Goal: Entertainment & Leisure: Consume media (video, audio)

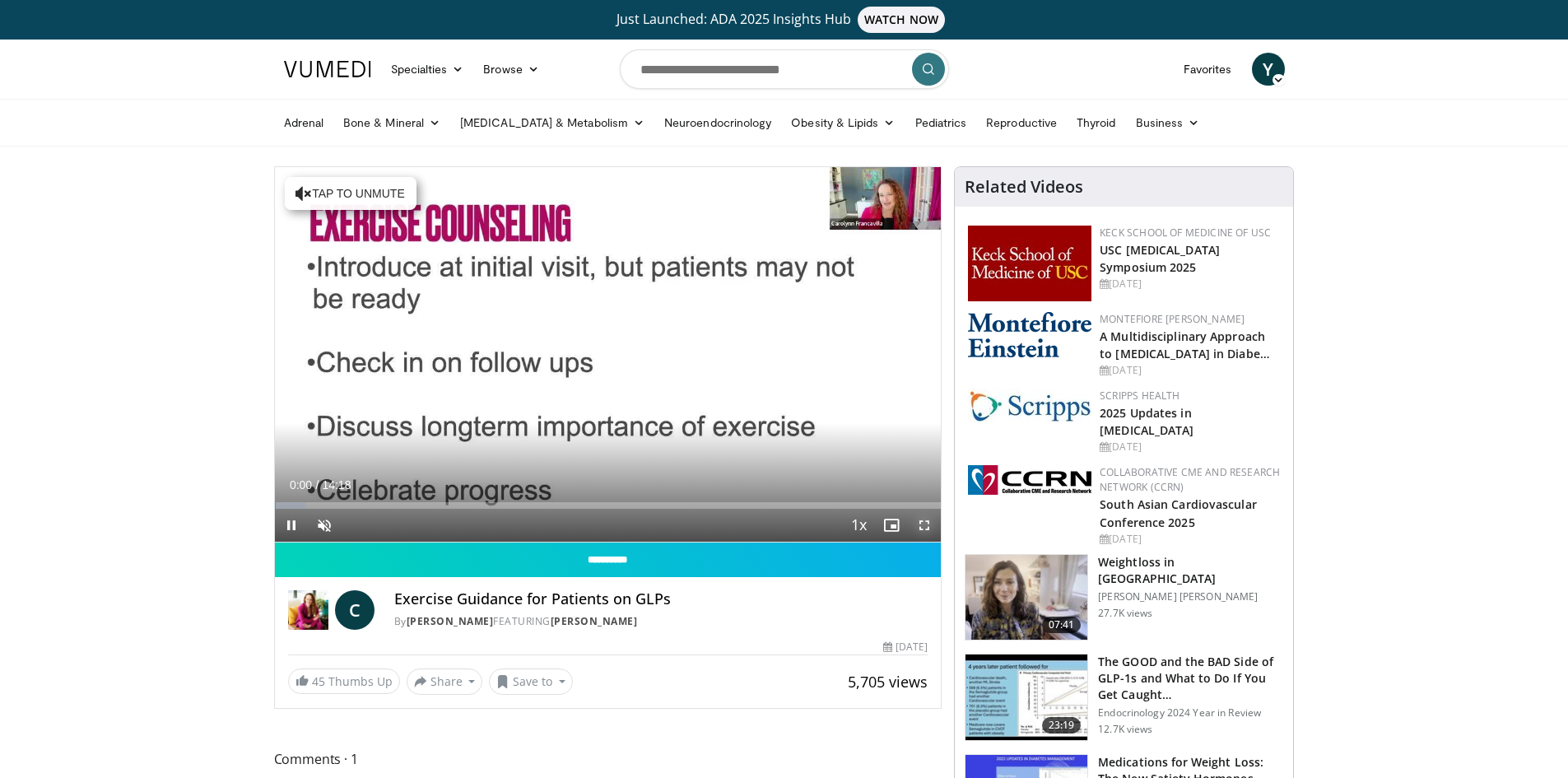
click at [926, 528] on span "Video Player" at bounding box center [924, 526] width 33 height 33
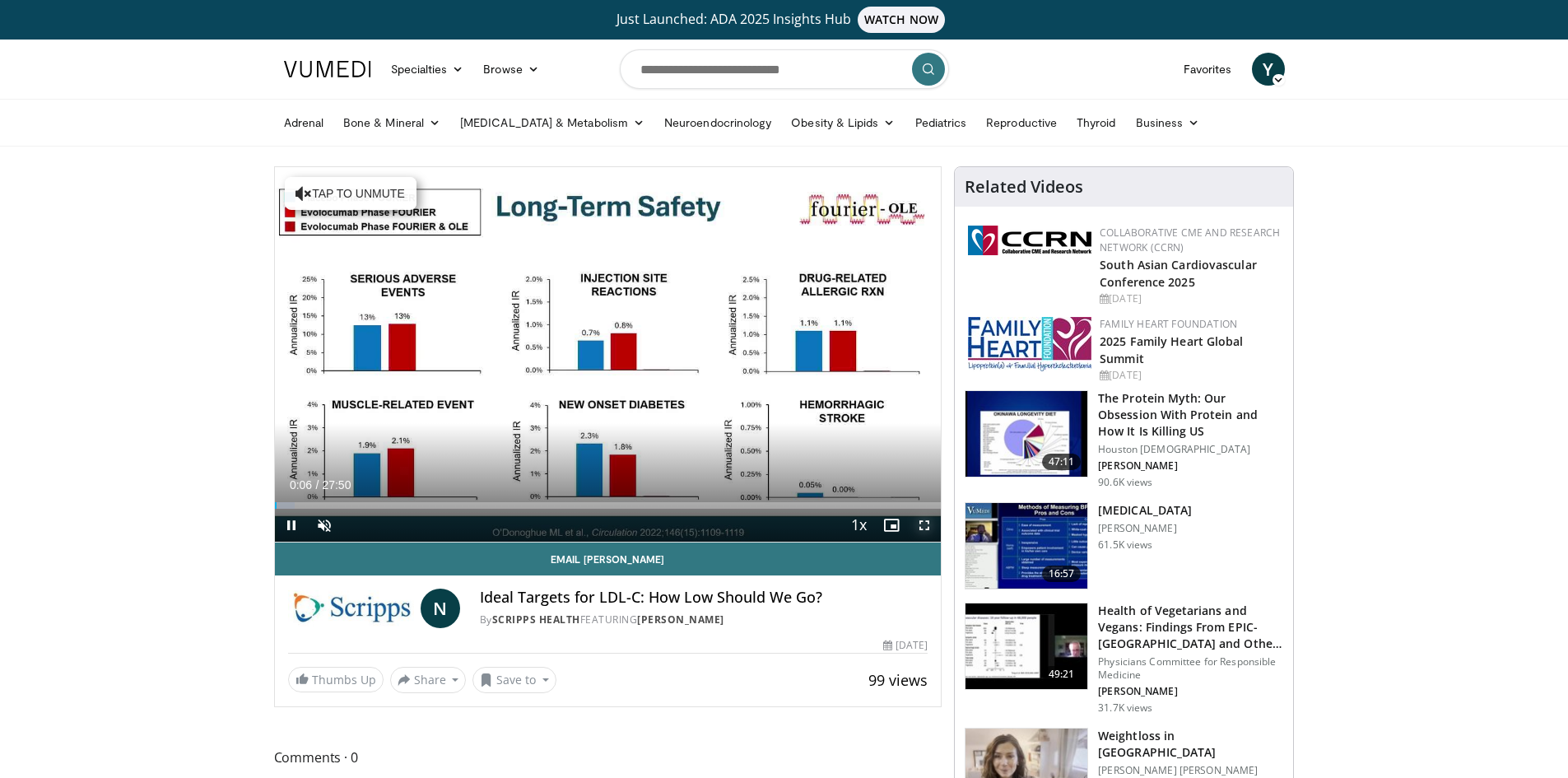
click at [918, 524] on span "Video Player" at bounding box center [924, 526] width 33 height 33
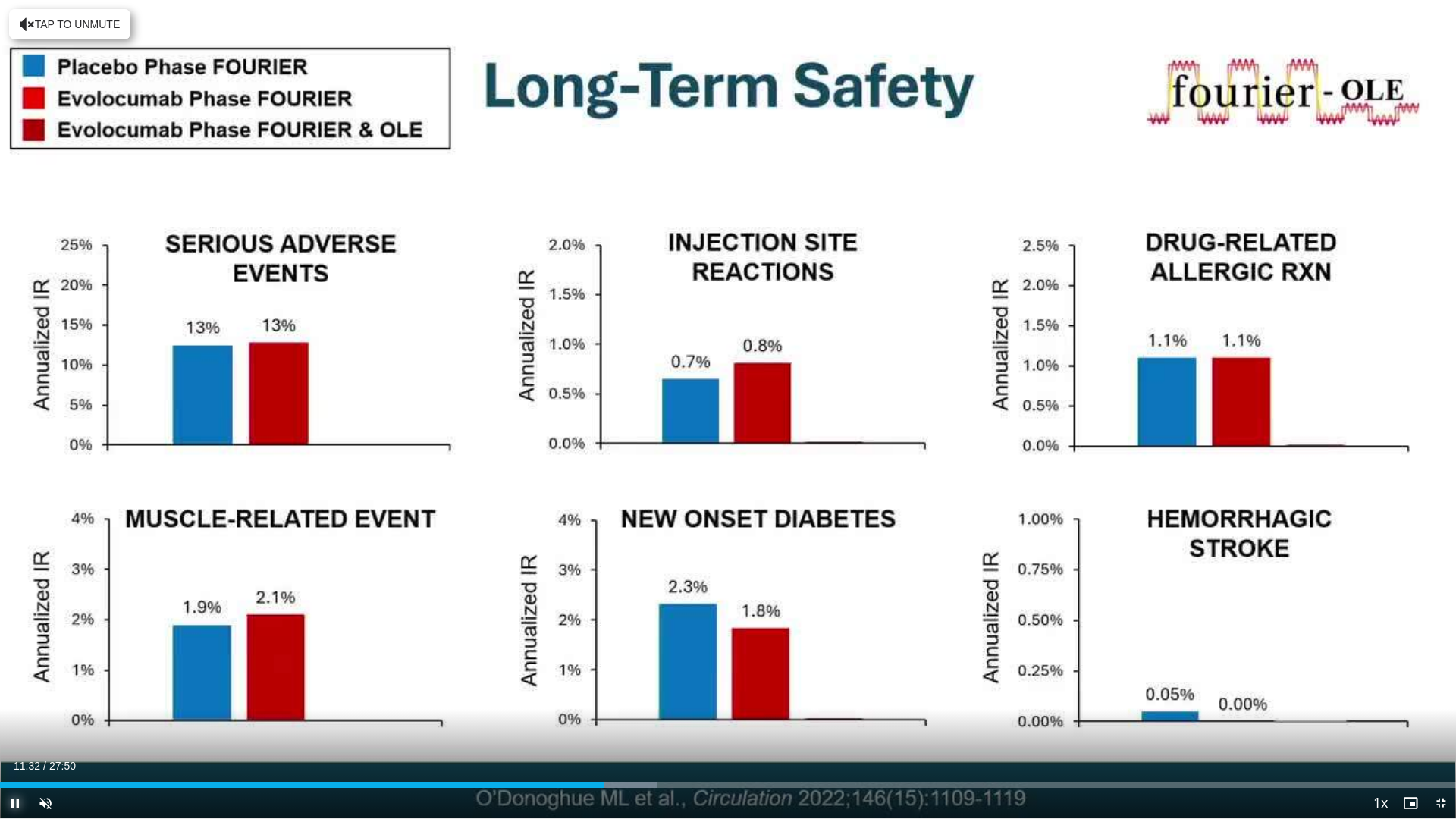
click at [13, 716] on span "Video Player" at bounding box center [15, 804] width 31 height 31
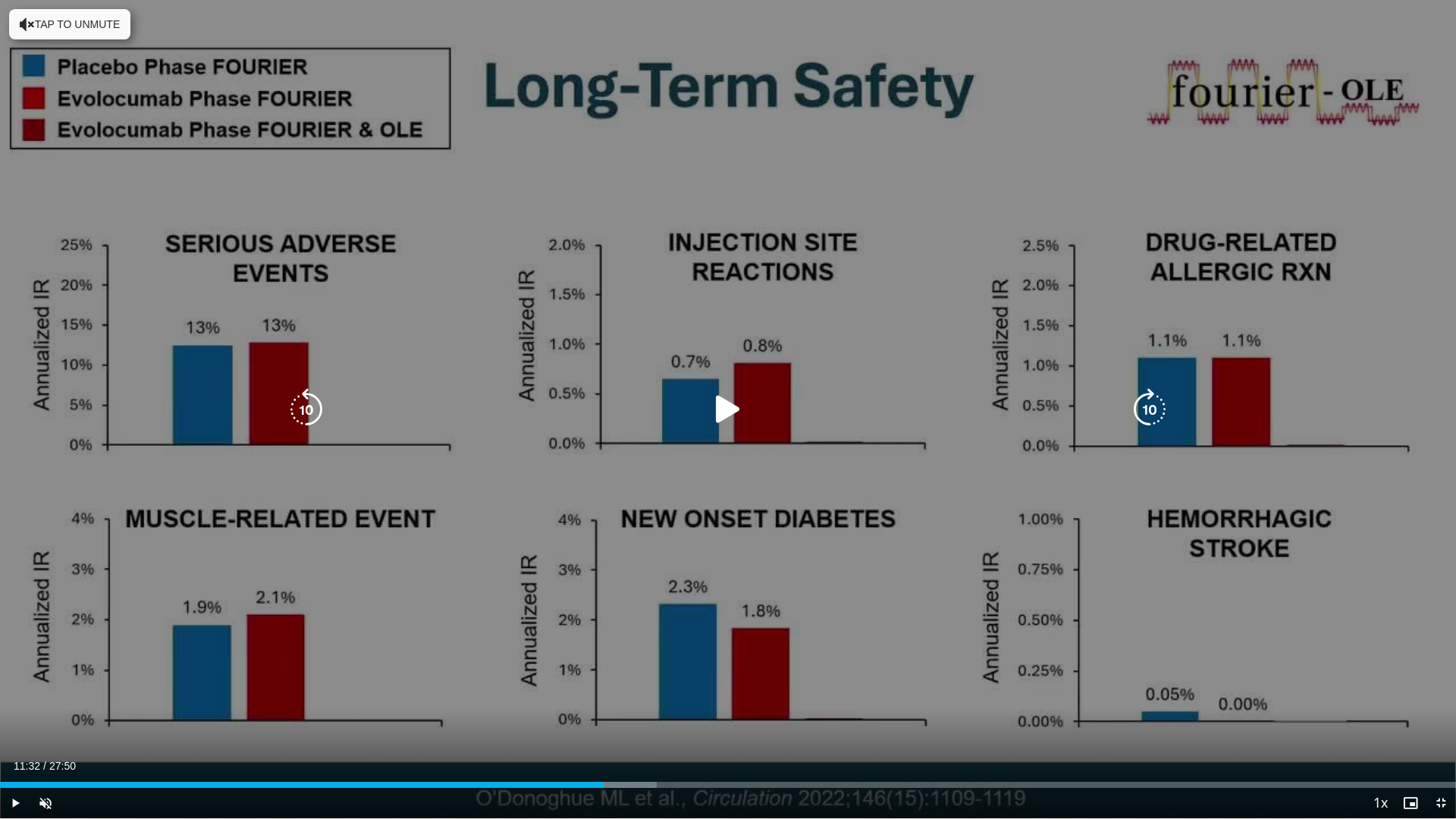
click at [256, 612] on div "10 seconds Tap to unmute" at bounding box center [728, 409] width 1456 height 818
